Goal: Task Accomplishment & Management: Complete application form

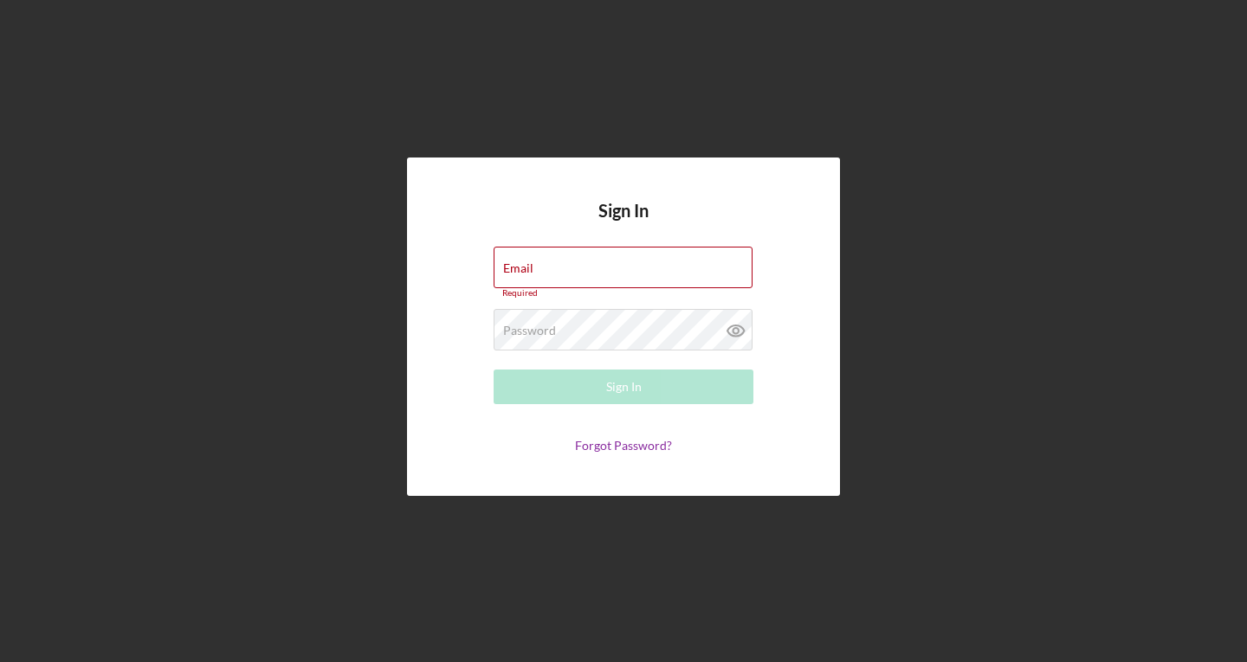
type input "[PERSON_NAME][EMAIL_ADDRESS][DOMAIN_NAME]"
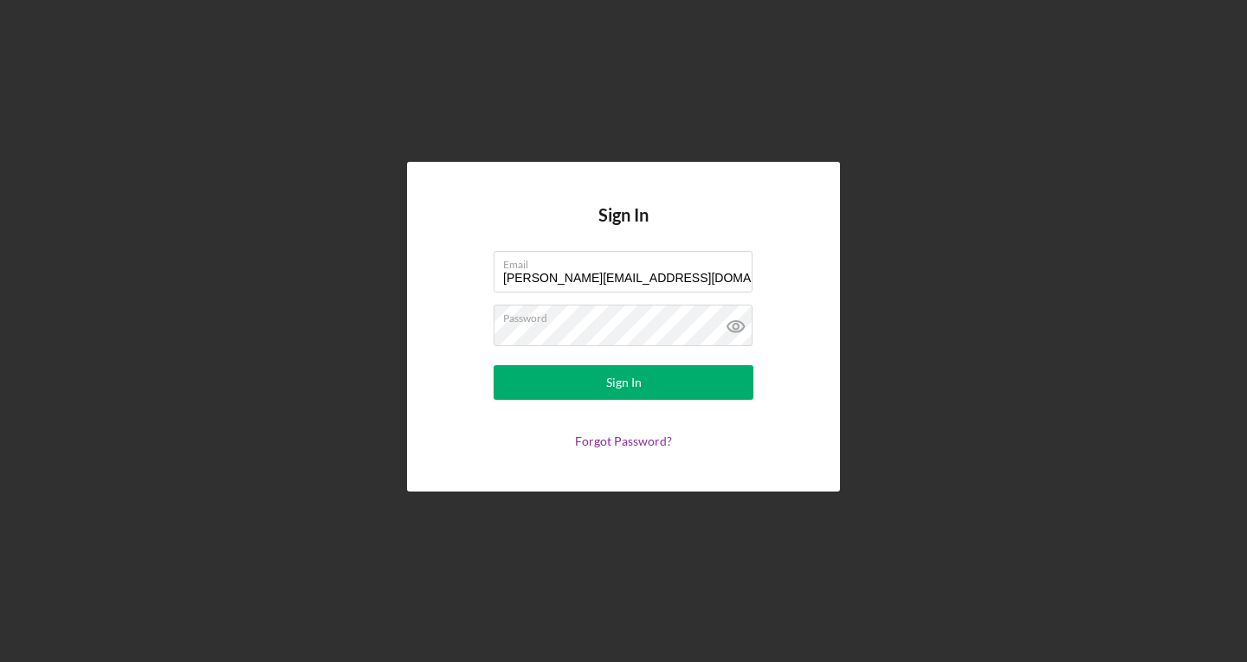
click at [625, 385] on div "Sign In" at bounding box center [624, 382] width 36 height 35
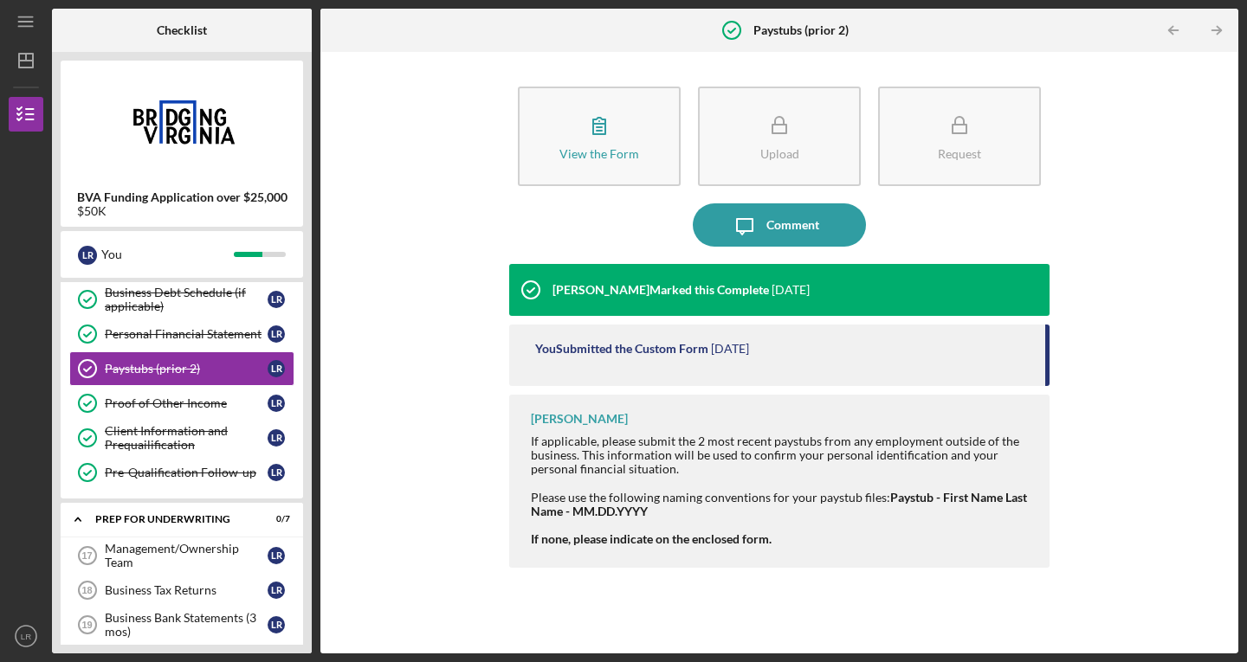
scroll to position [211, 0]
click at [147, 551] on div "Management/Ownership Team" at bounding box center [186, 558] width 163 height 28
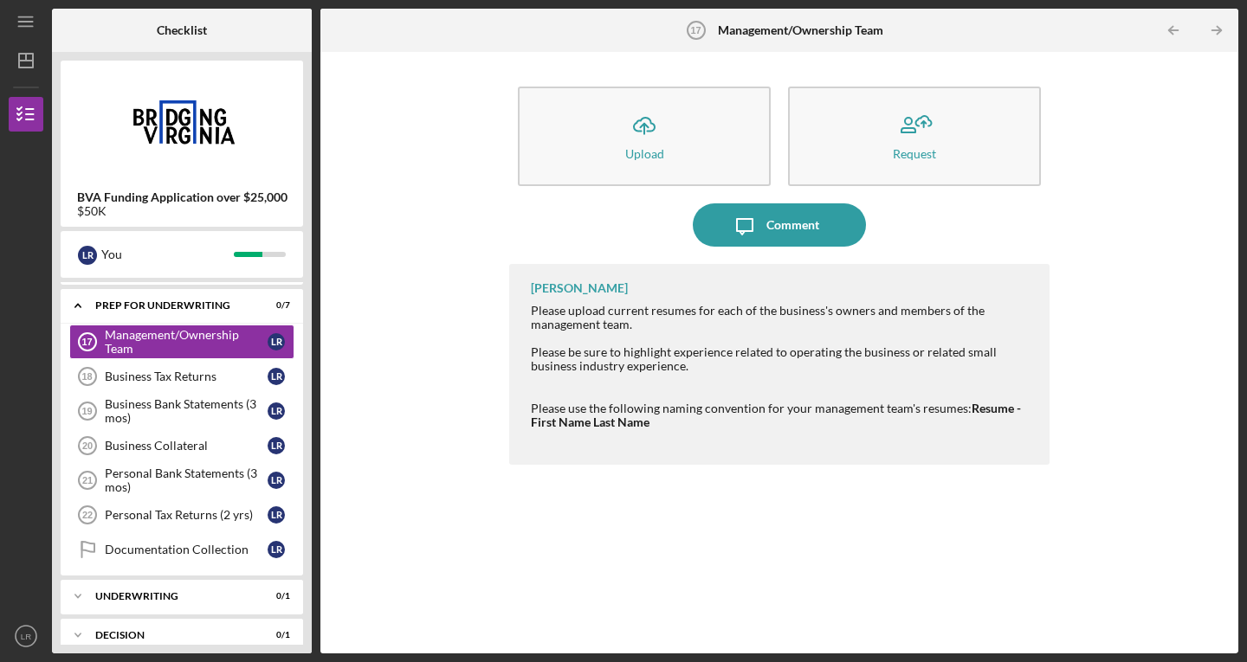
scroll to position [429, 0]
click at [195, 415] on div "Business Bank Statements (3 mos)" at bounding box center [186, 410] width 163 height 28
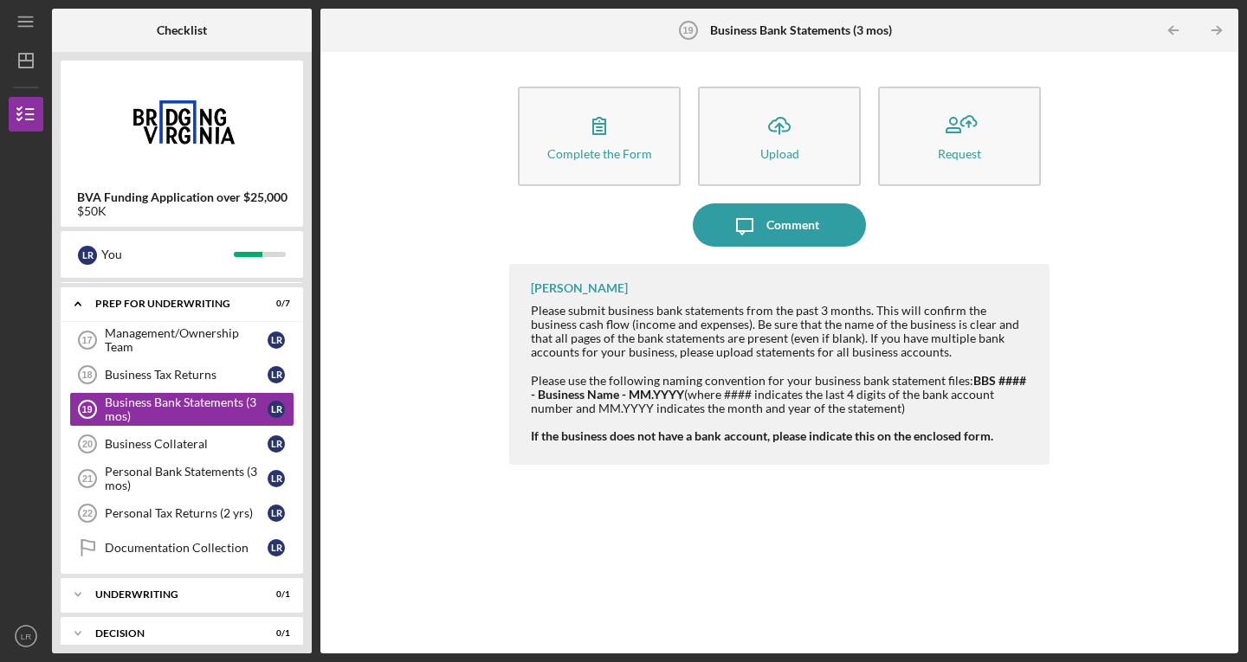
click at [774, 145] on button "Icon/Upload Upload" at bounding box center [779, 137] width 163 height 100
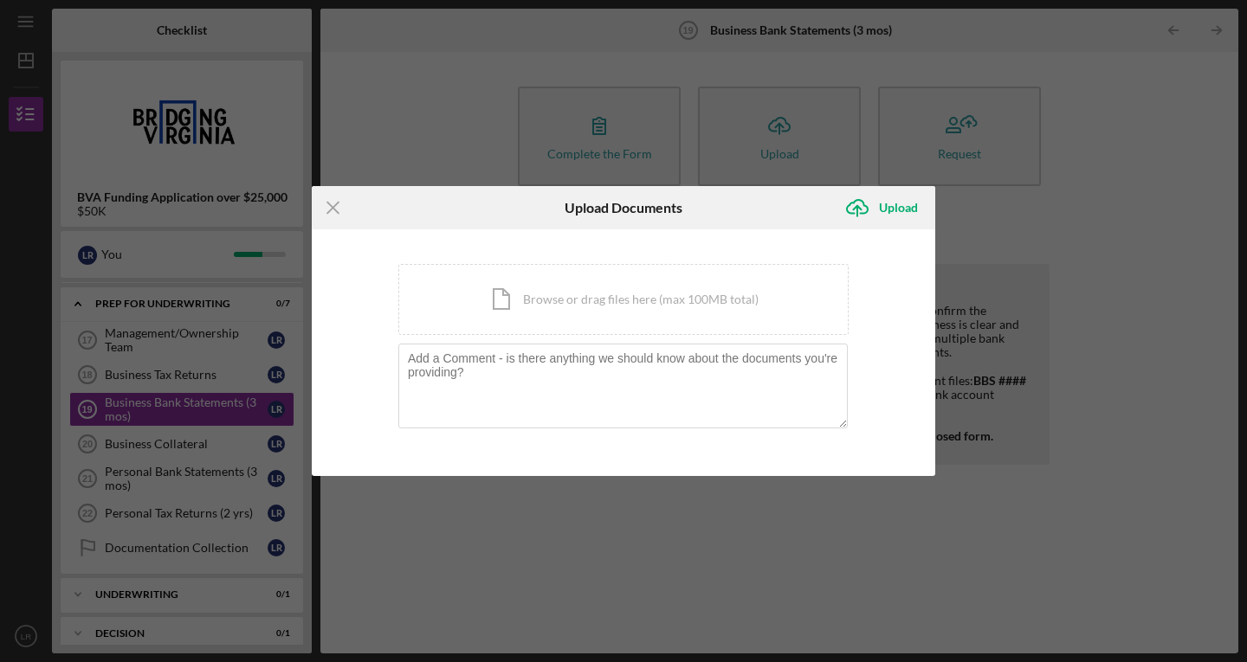
click at [595, 295] on div "Icon/Document Browse or drag files here (max 100MB total) Tap to choose files o…" at bounding box center [623, 299] width 450 height 71
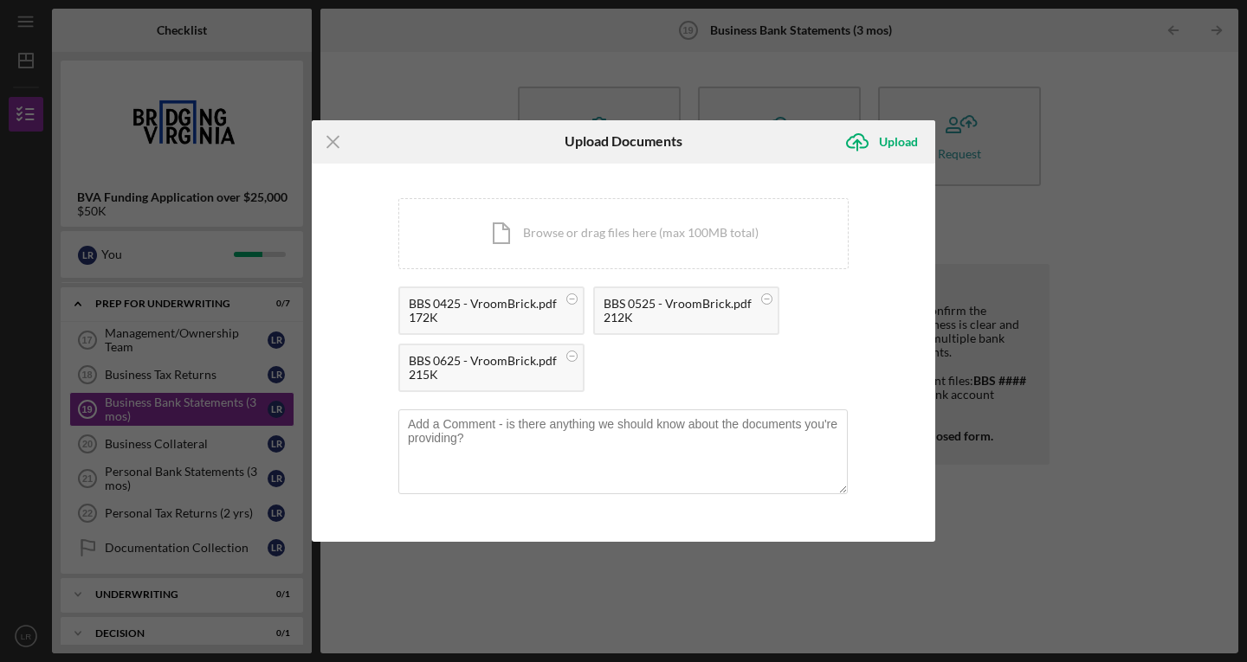
click at [876, 147] on icon "Icon/Upload" at bounding box center [857, 141] width 43 height 43
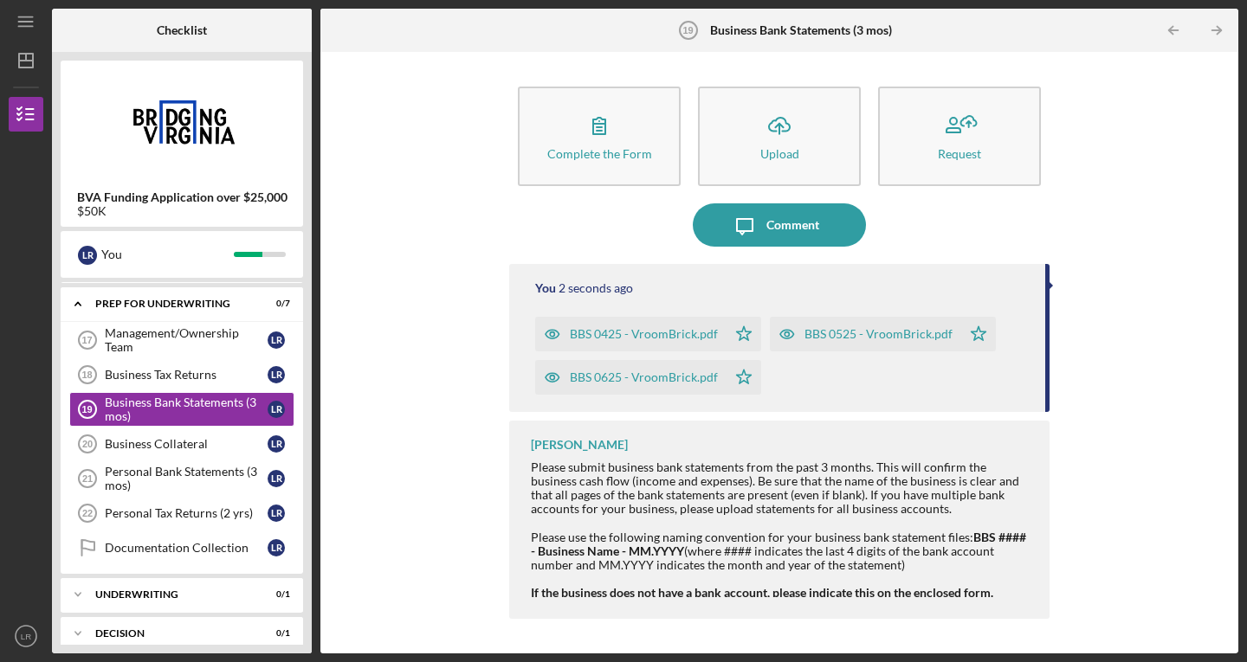
click at [216, 481] on div "Personal Bank Statements (3 mos)" at bounding box center [186, 479] width 163 height 28
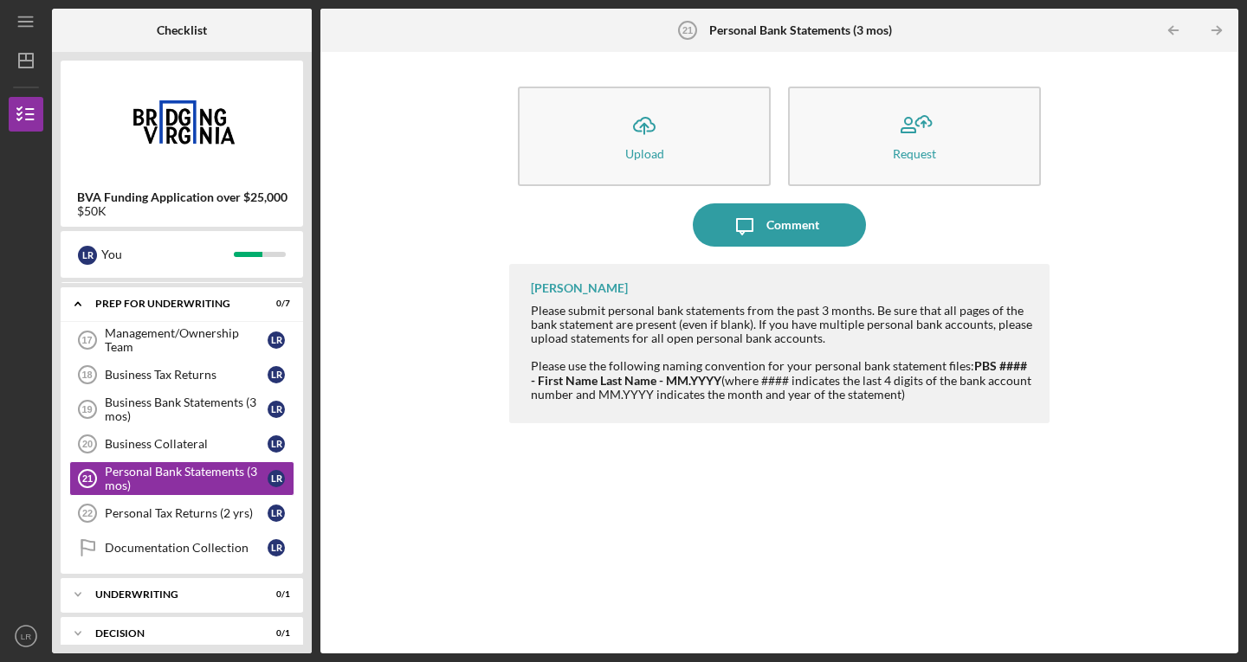
click at [642, 133] on icon "Icon/Upload" at bounding box center [644, 125] width 43 height 43
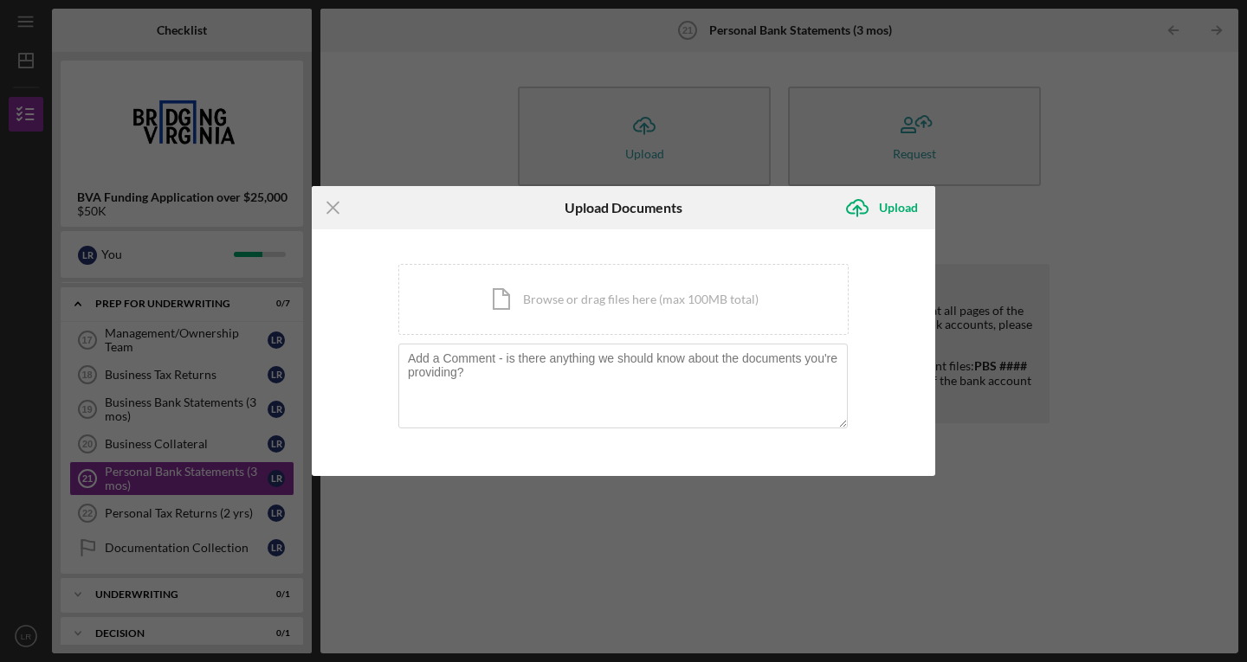
click at [543, 308] on div "Icon/Document Browse or drag files here (max 100MB total) Tap to choose files o…" at bounding box center [623, 299] width 450 height 71
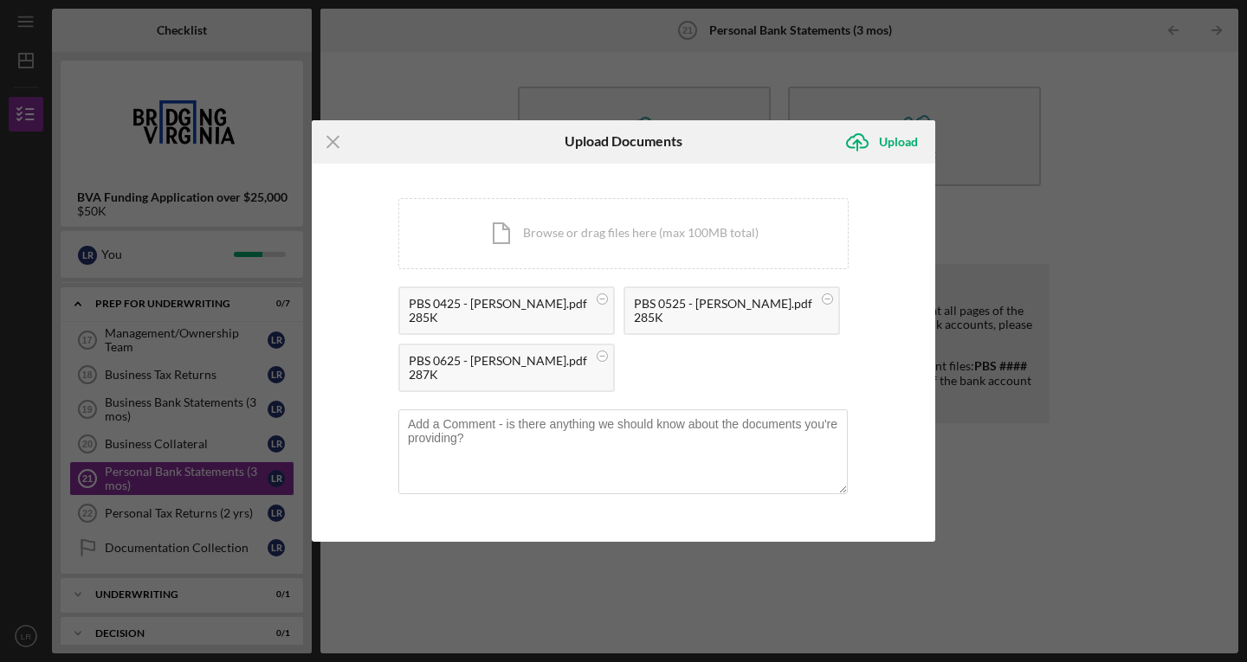
click at [886, 151] on div "Upload" at bounding box center [898, 142] width 39 height 35
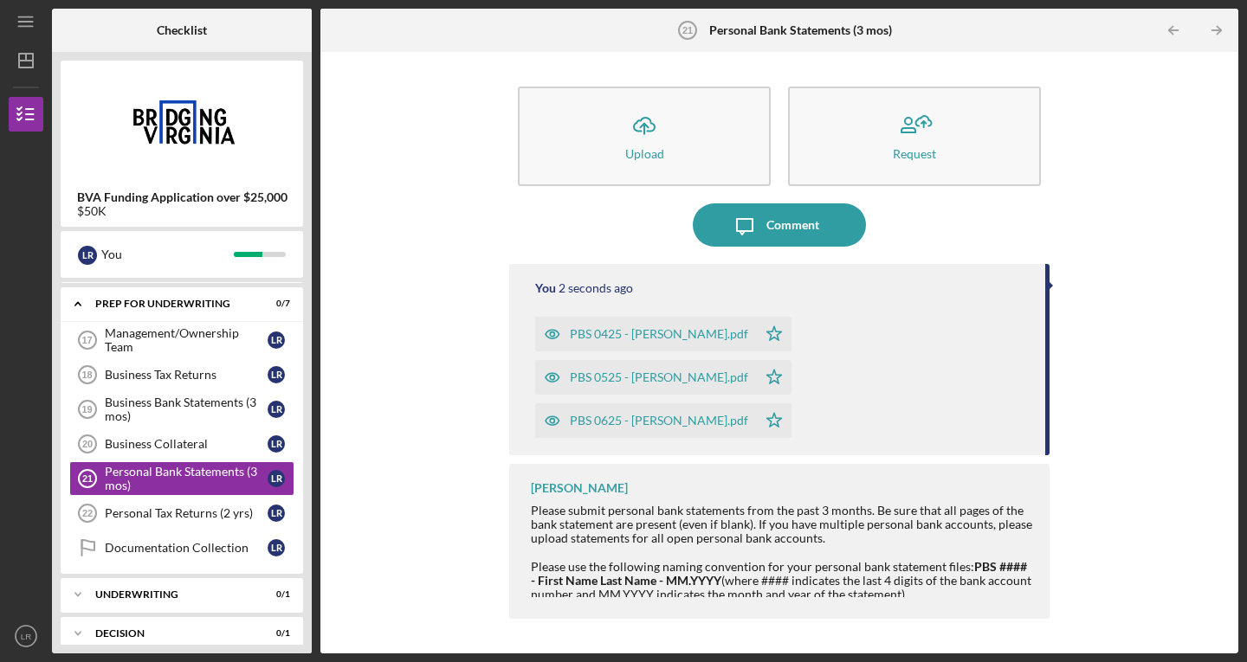
click at [177, 512] on div "Personal Tax Returns (2 yrs)" at bounding box center [186, 514] width 163 height 14
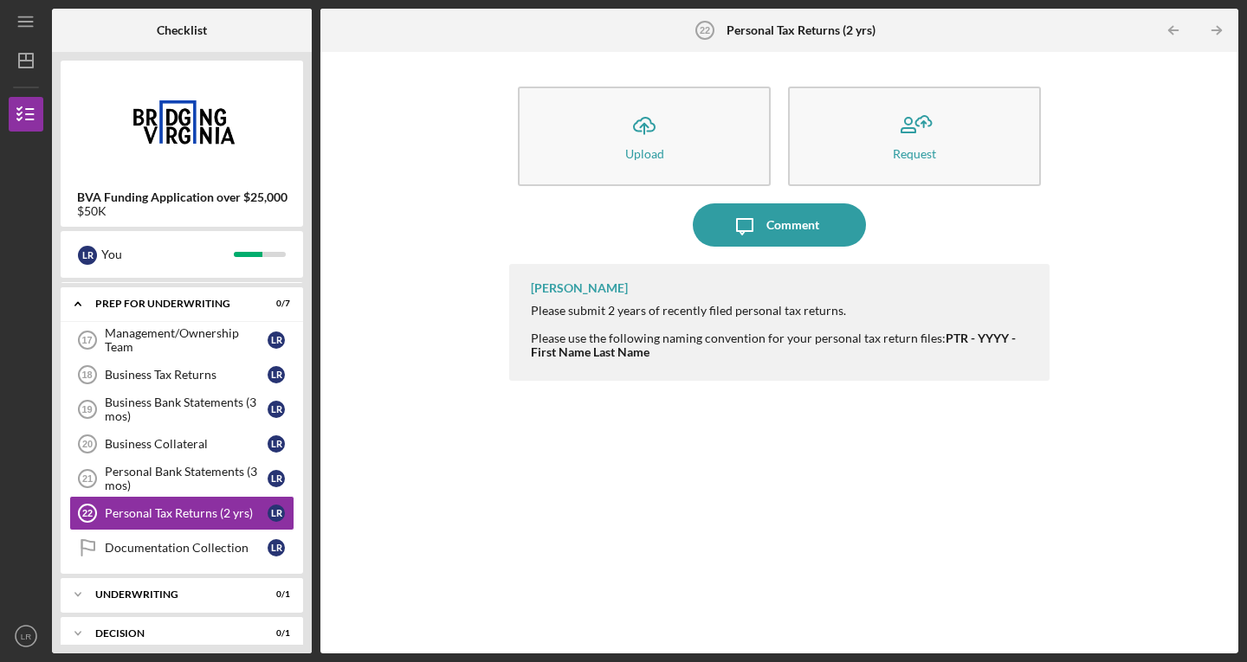
click at [632, 147] on div "Upload" at bounding box center [644, 153] width 39 height 13
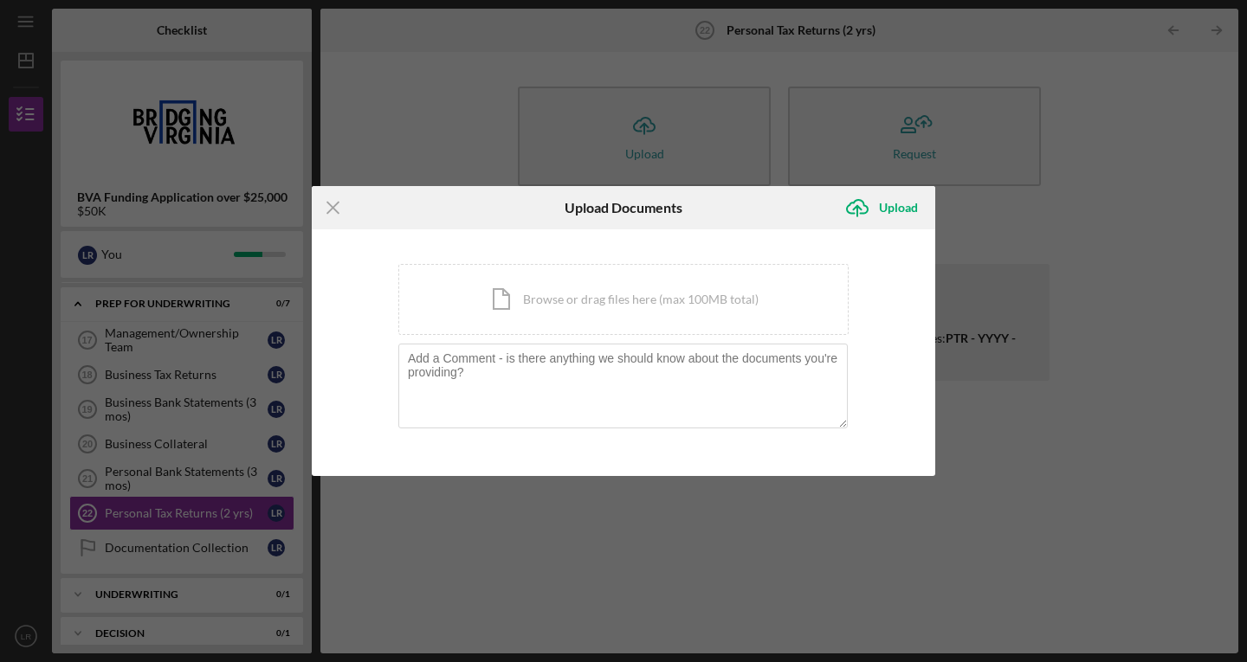
click at [545, 298] on div "Icon/Document Browse or drag files here (max 100MB total) Tap to choose files o…" at bounding box center [623, 299] width 450 height 71
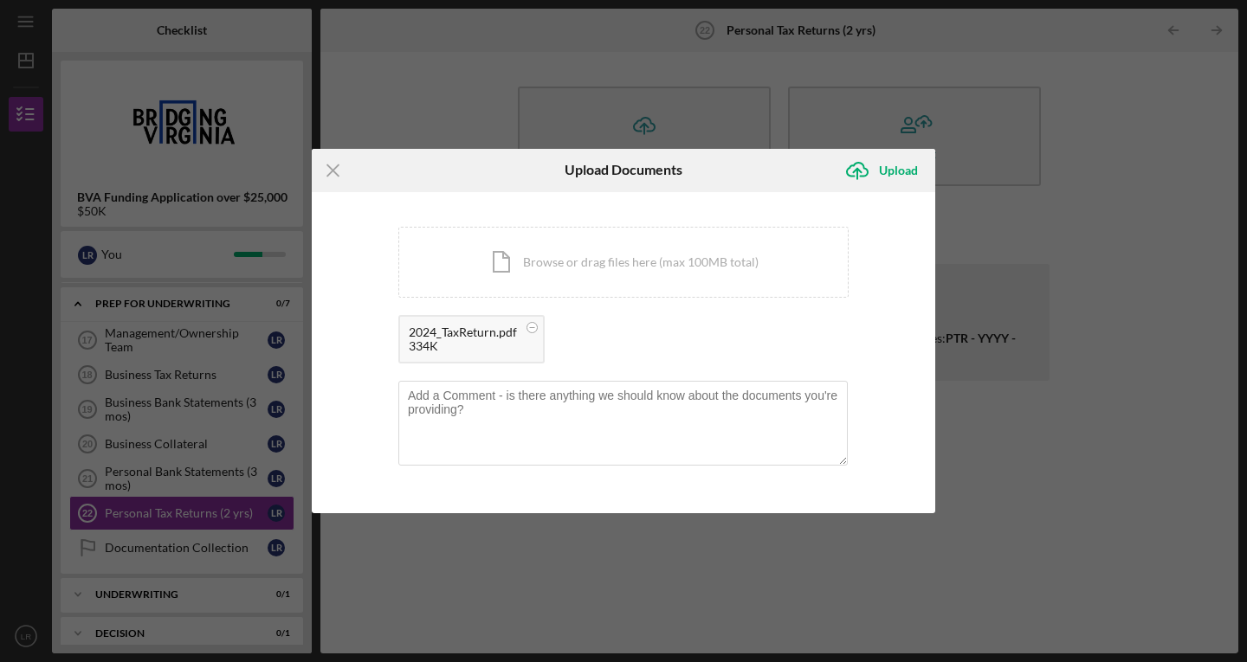
click at [887, 171] on div "Upload" at bounding box center [898, 170] width 39 height 35
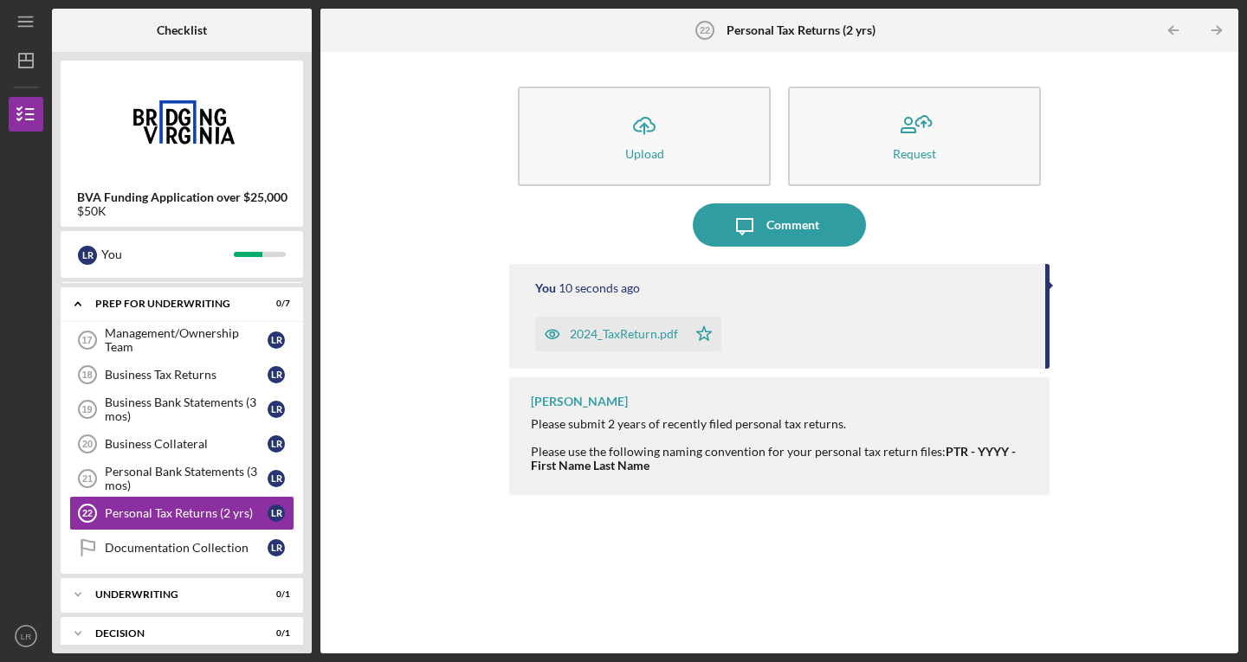
click at [192, 375] on div "Business Tax Returns" at bounding box center [186, 375] width 163 height 14
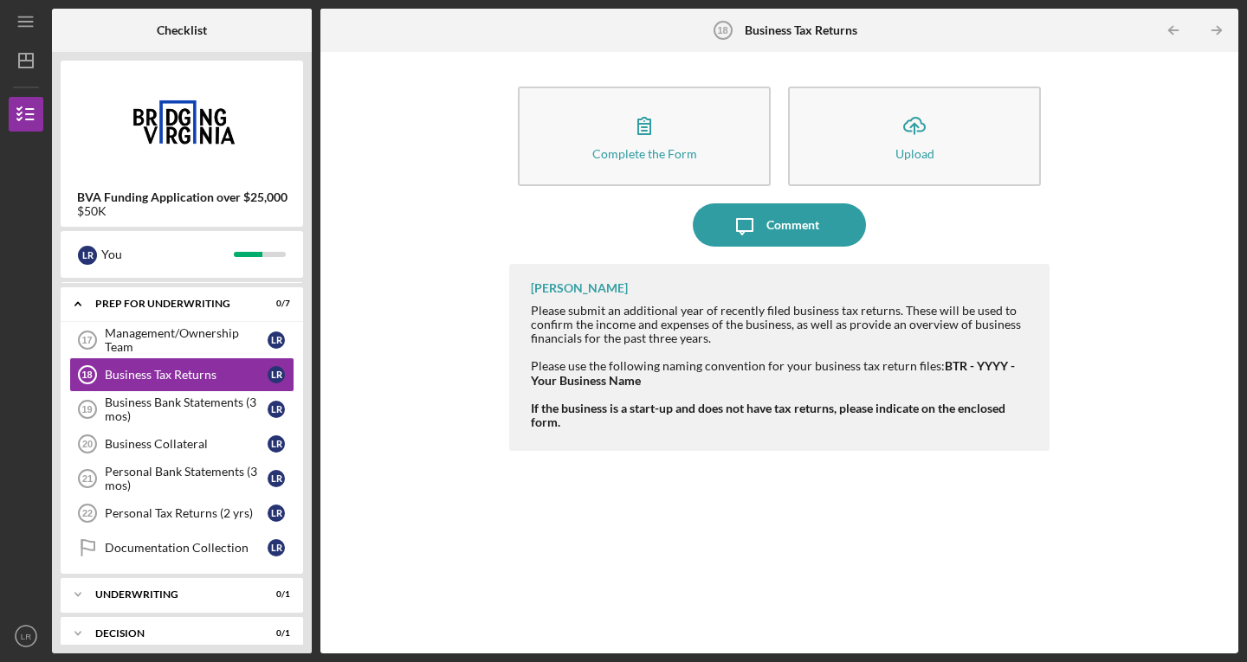
drag, startPoint x: 657, startPoint y: 108, endPoint x: 890, endPoint y: 124, distance: 233.4
click at [890, 124] on div "Complete the Form Form Icon/Upload Upload" at bounding box center [779, 136] width 540 height 117
click at [890, 124] on button "Icon/Upload Upload" at bounding box center [914, 137] width 253 height 100
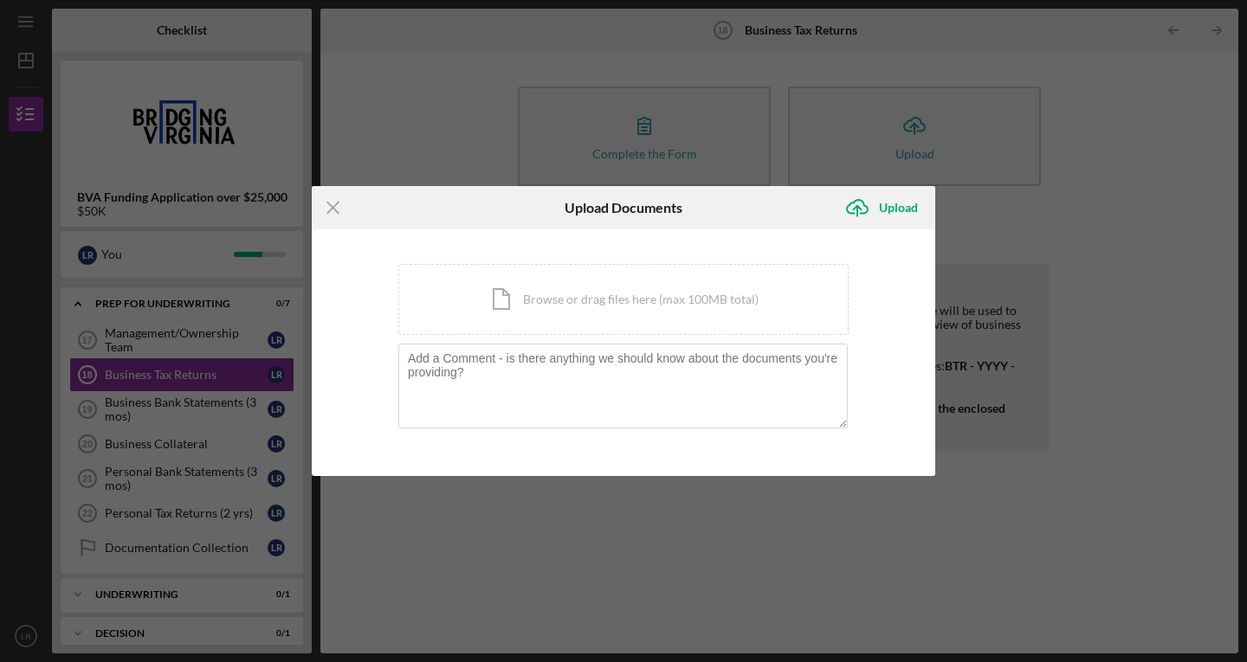
click at [490, 302] on div "Icon/Document Browse or drag files here (max 100MB total) Tap to choose files o…" at bounding box center [623, 299] width 450 height 71
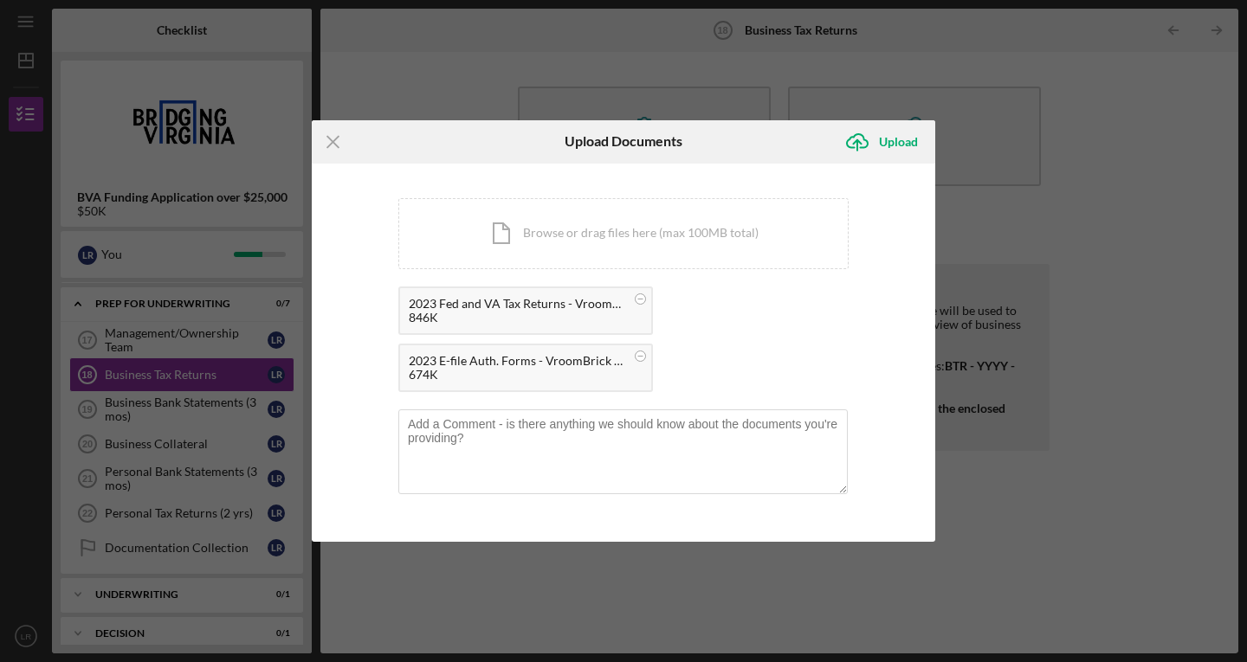
click at [887, 144] on div "Upload" at bounding box center [898, 142] width 39 height 35
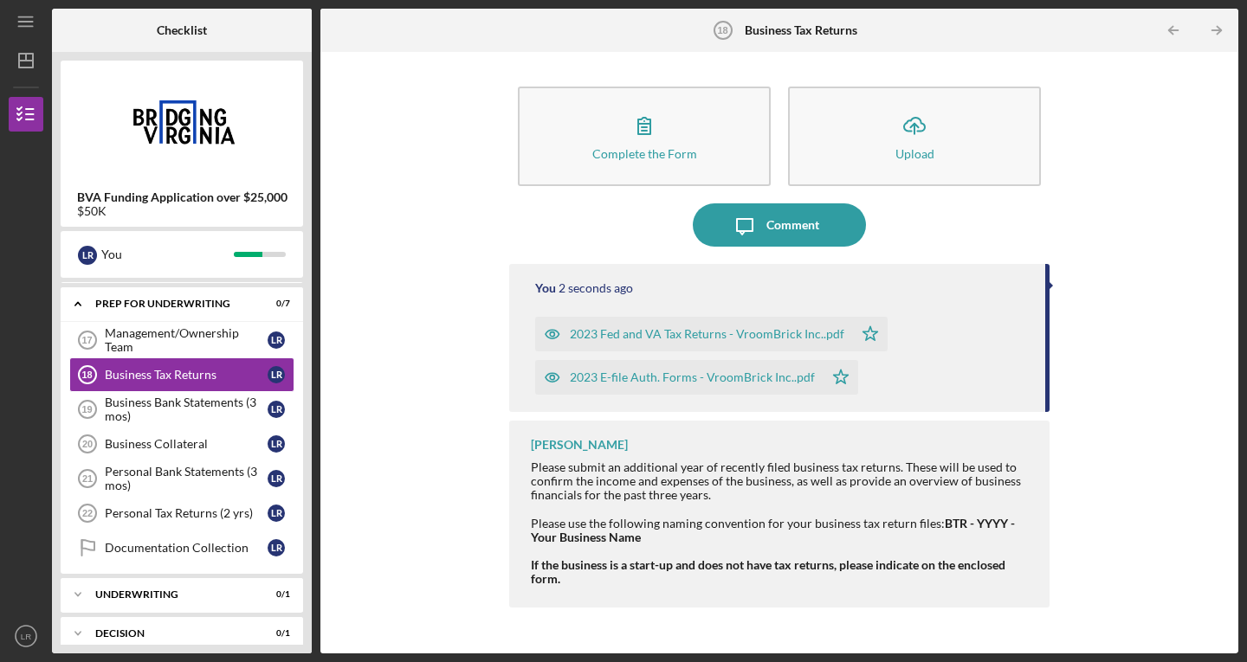
click at [650, 337] on div "2023 Fed and VA Tax Returns - VroomBrick Inc..pdf" at bounding box center [707, 334] width 274 height 14
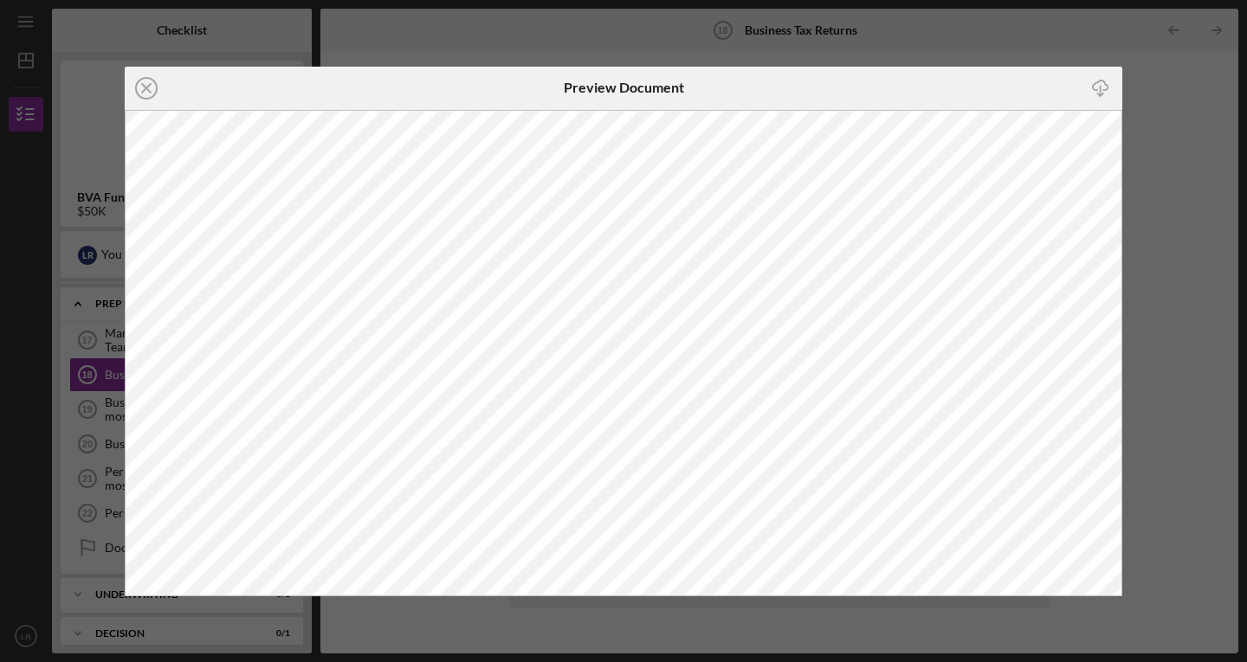
click at [1188, 186] on div "Icon/Close Preview Document Icon/Download" at bounding box center [623, 331] width 1247 height 662
